Goal: Find specific page/section: Find specific page/section

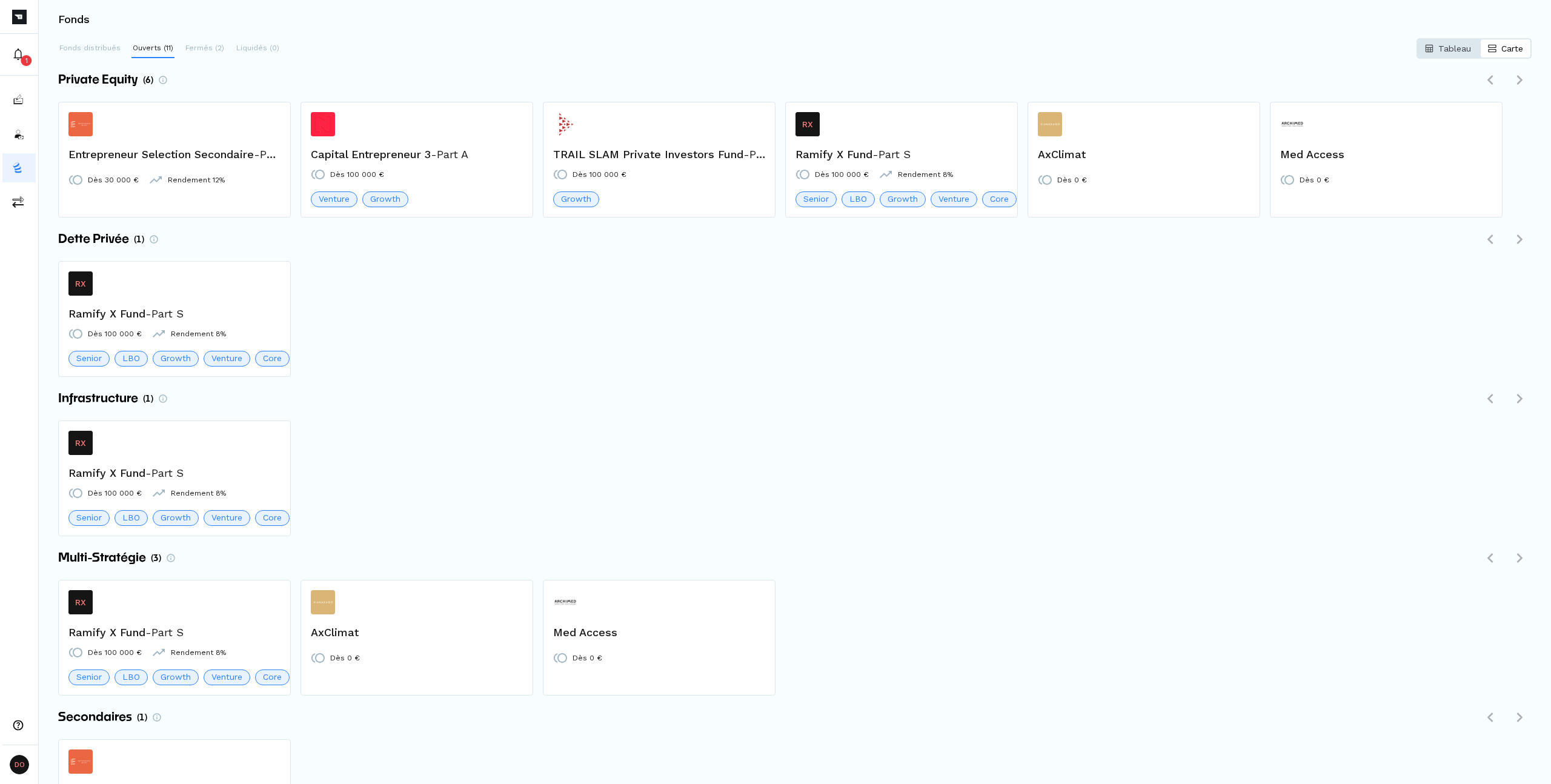
click at [1443, 55] on button "Tableau" at bounding box center [1447, 48] width 63 height 20
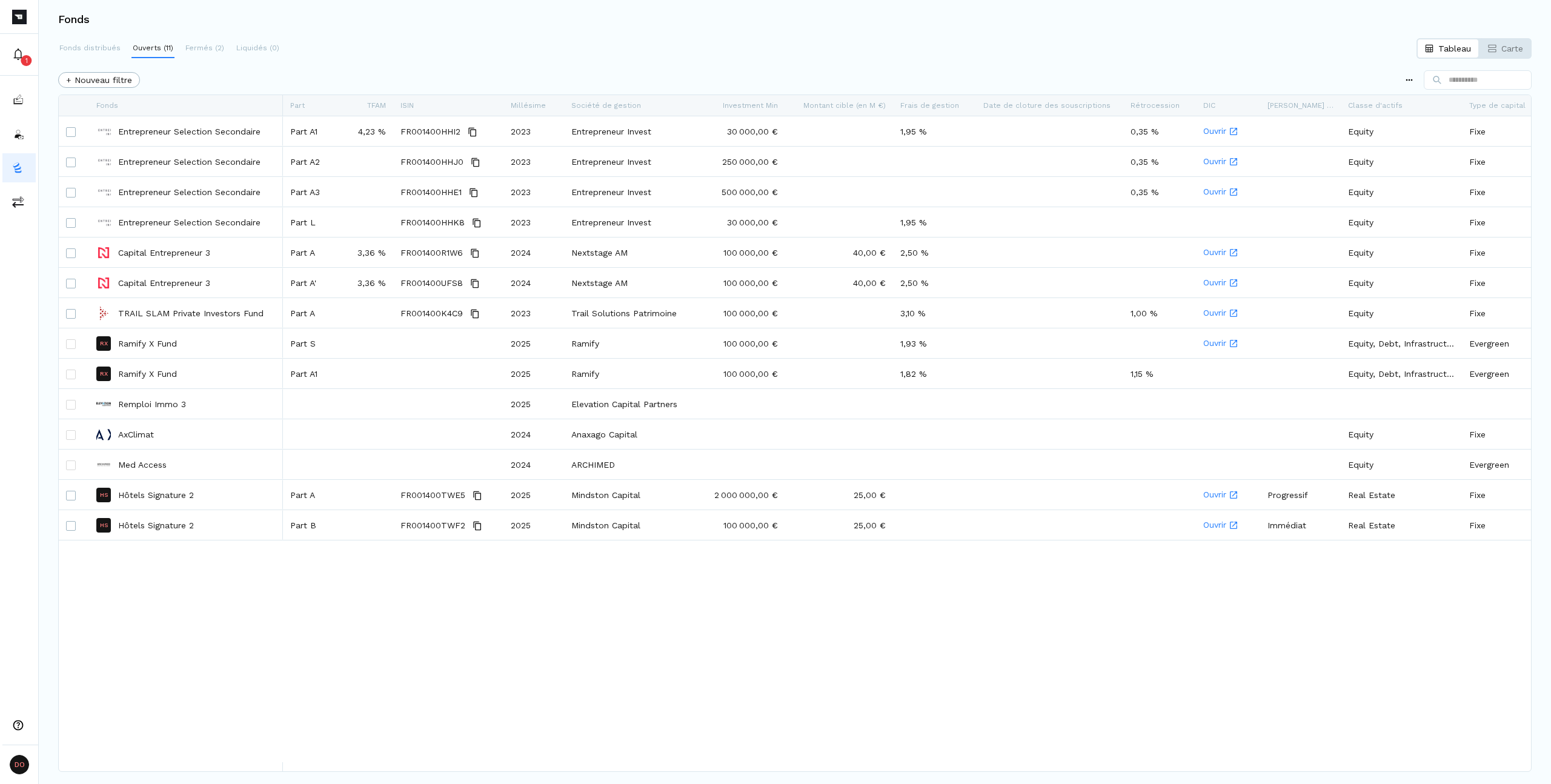
click at [1074, 26] on div "Fonds" at bounding box center [795, 19] width 1512 height 39
click at [936, 75] on div "+ Nouveau filtre" at bounding box center [795, 80] width 1473 height 24
click at [198, 53] on p "Fermés (2)" at bounding box center [204, 48] width 39 height 11
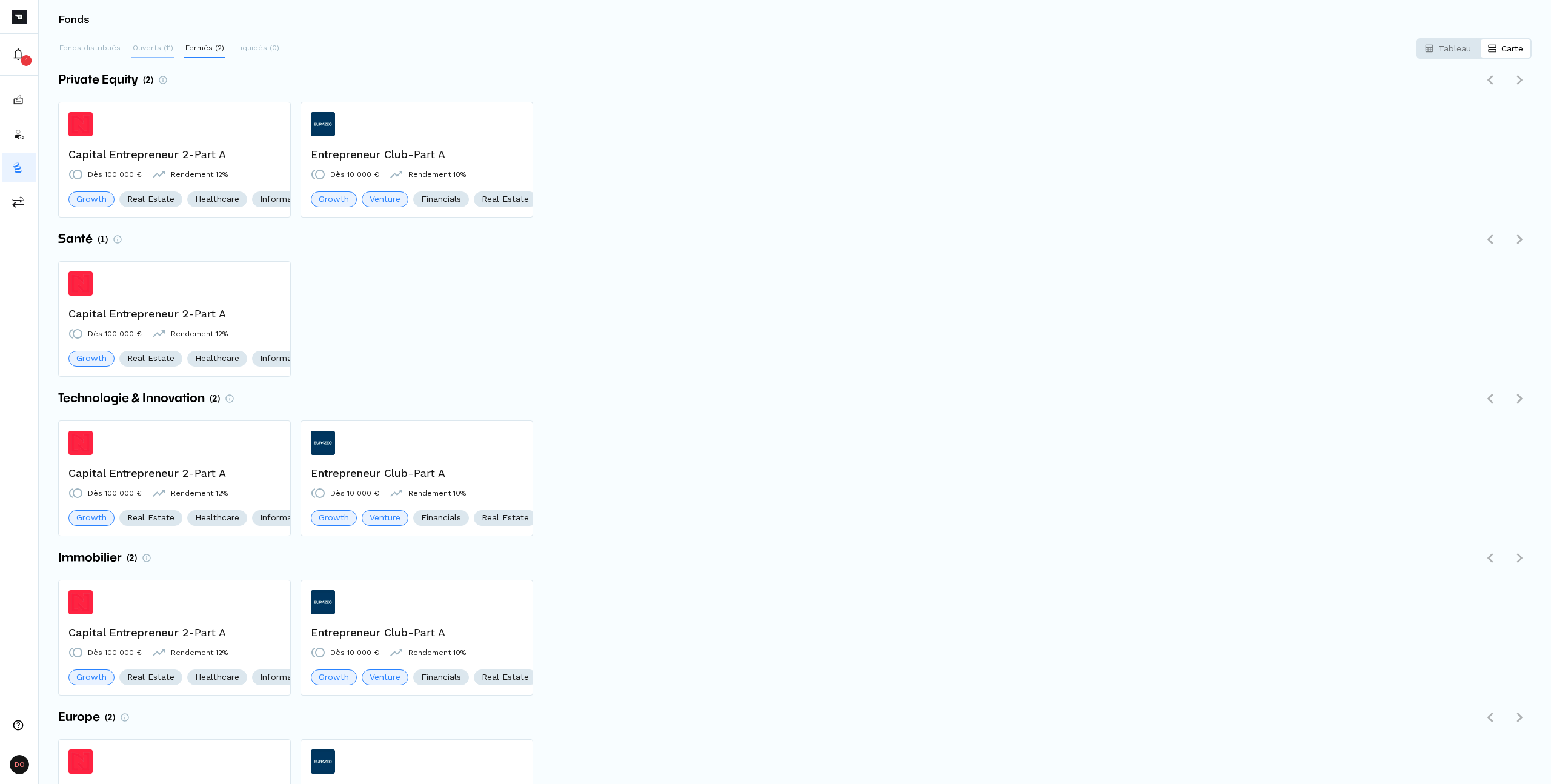
click at [149, 41] on button "Ouverts (11)" at bounding box center [153, 48] width 43 height 19
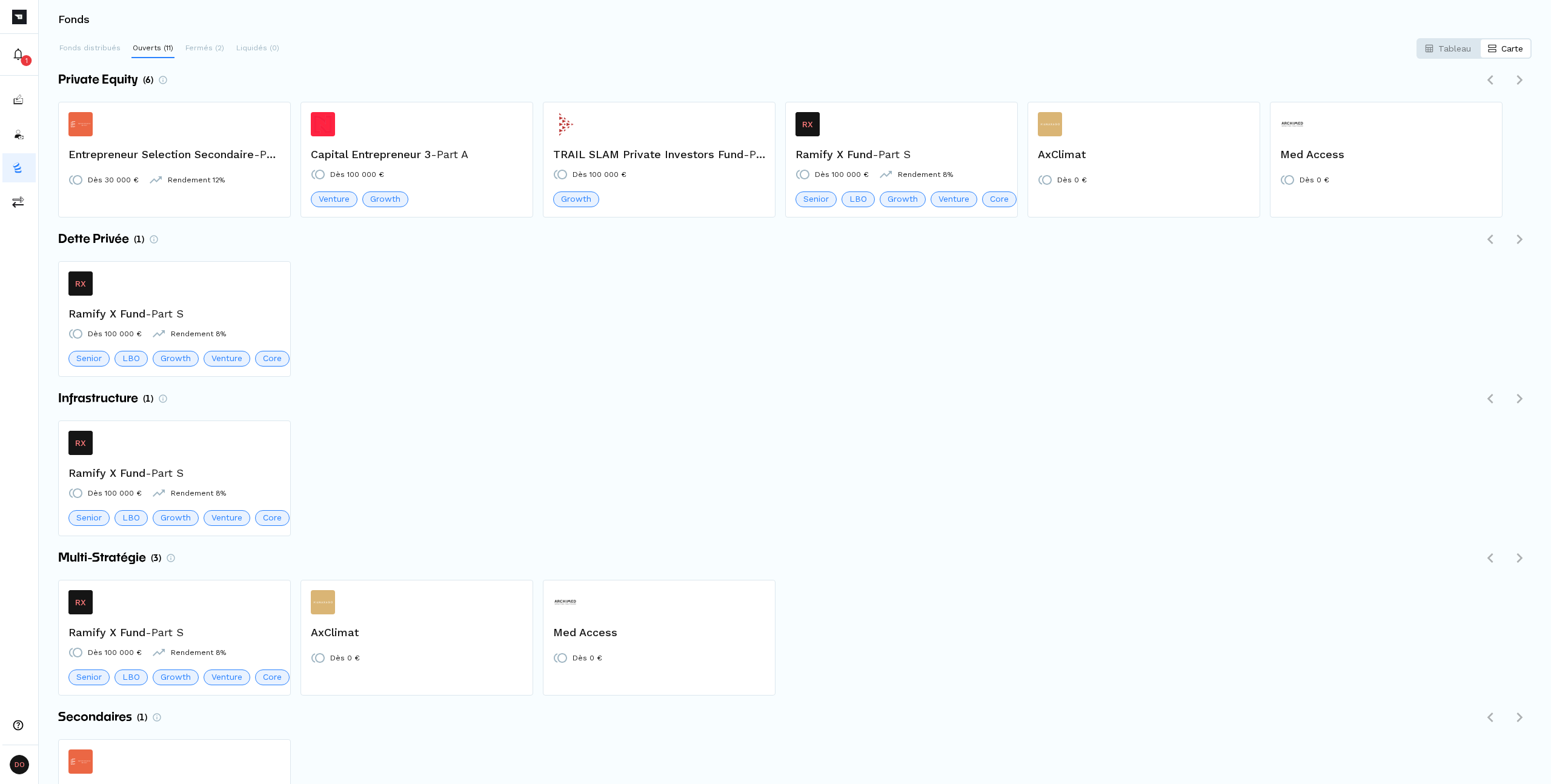
click at [52, 46] on div "Fonds distribués Ouverts (11) Fermés (2) Liquidés (0) Tableau Carte Sélectionne…" at bounding box center [795, 625] width 1512 height 1173
click at [71, 54] on button "Fonds distribués" at bounding box center [90, 48] width 63 height 19
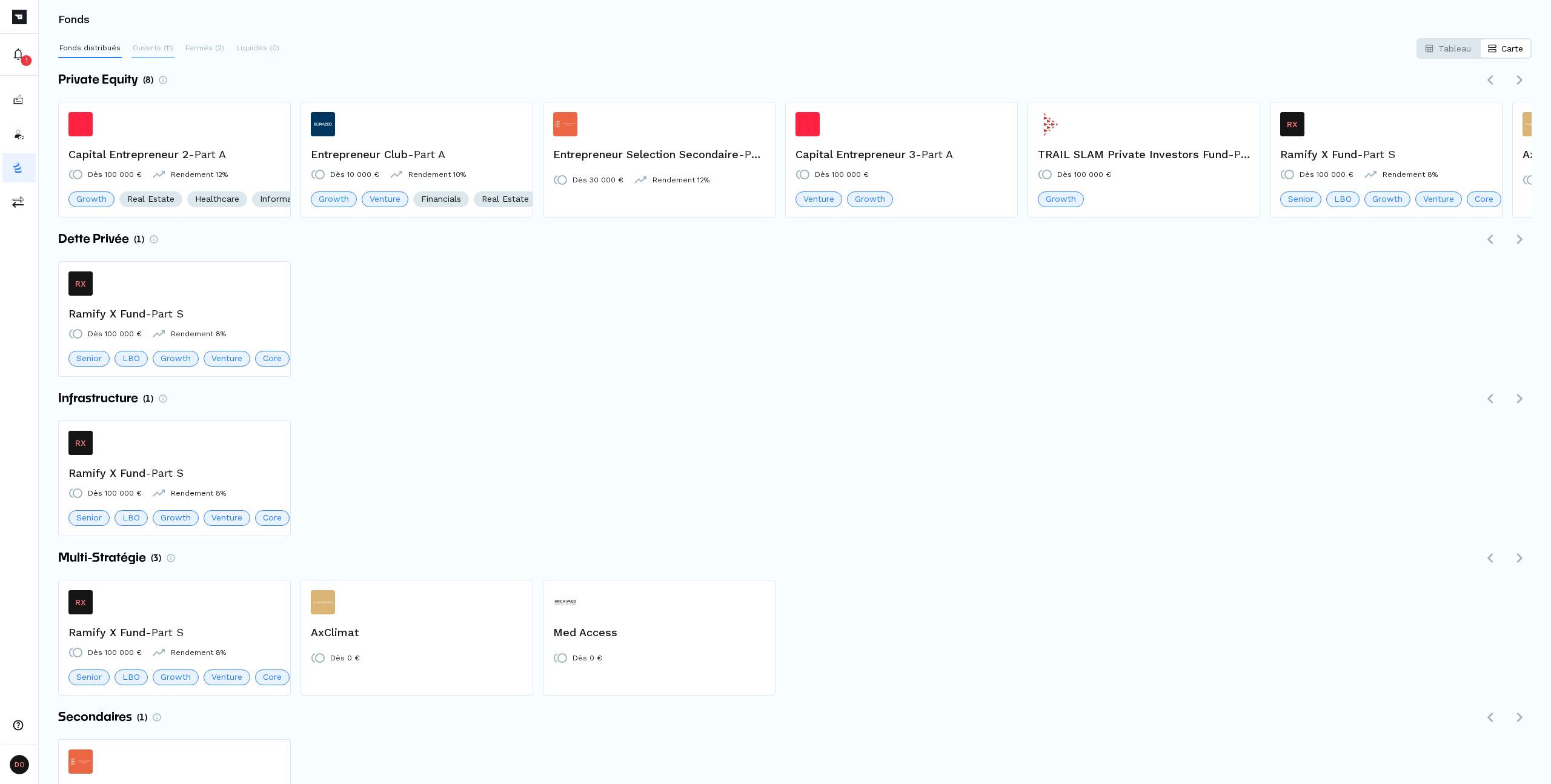
click at [163, 41] on button "Ouverts (11)" at bounding box center [153, 48] width 43 height 19
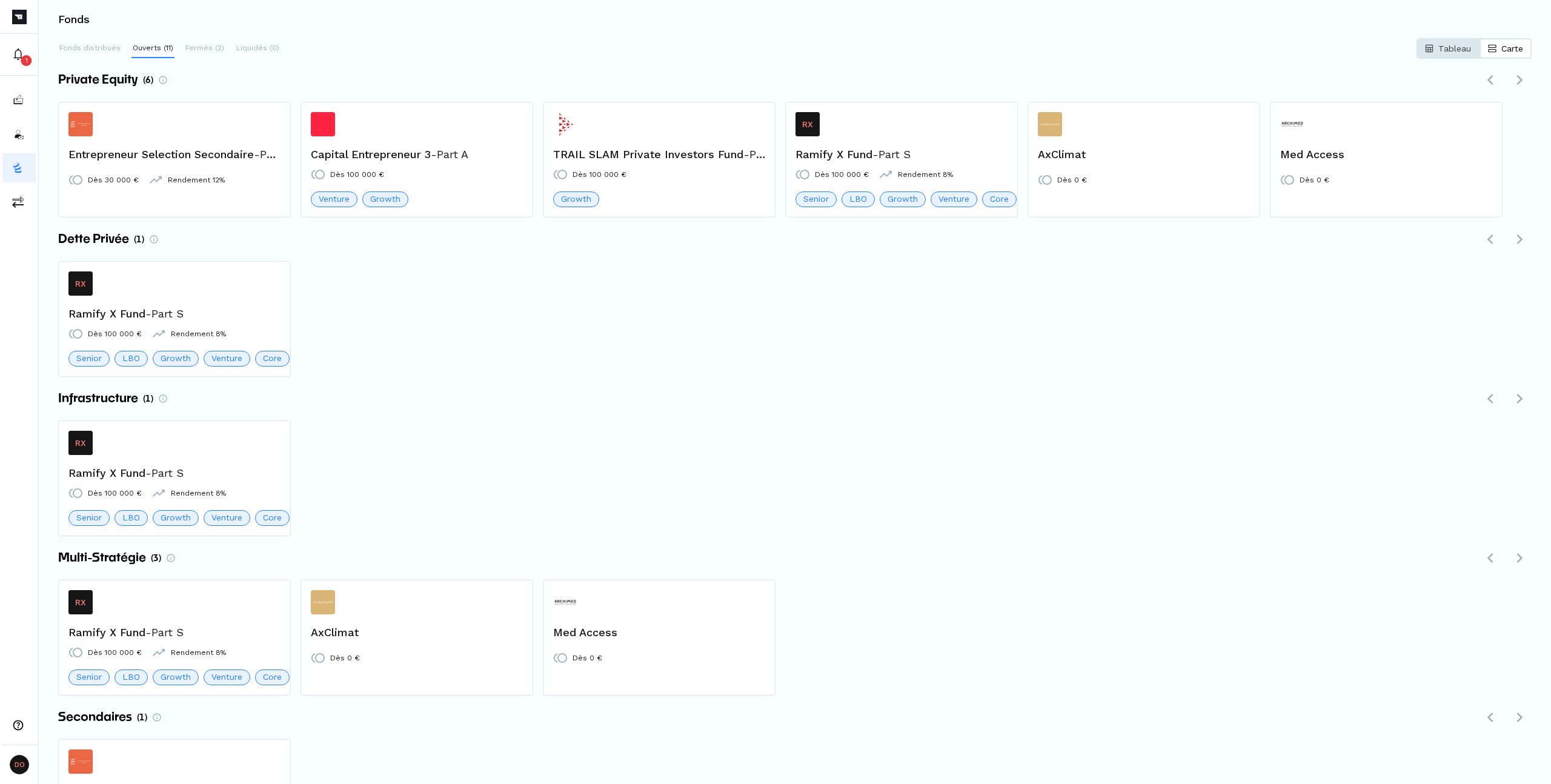
click at [1444, 46] on p "Tableau" at bounding box center [1454, 48] width 32 height 12
